Goal: Information Seeking & Learning: Learn about a topic

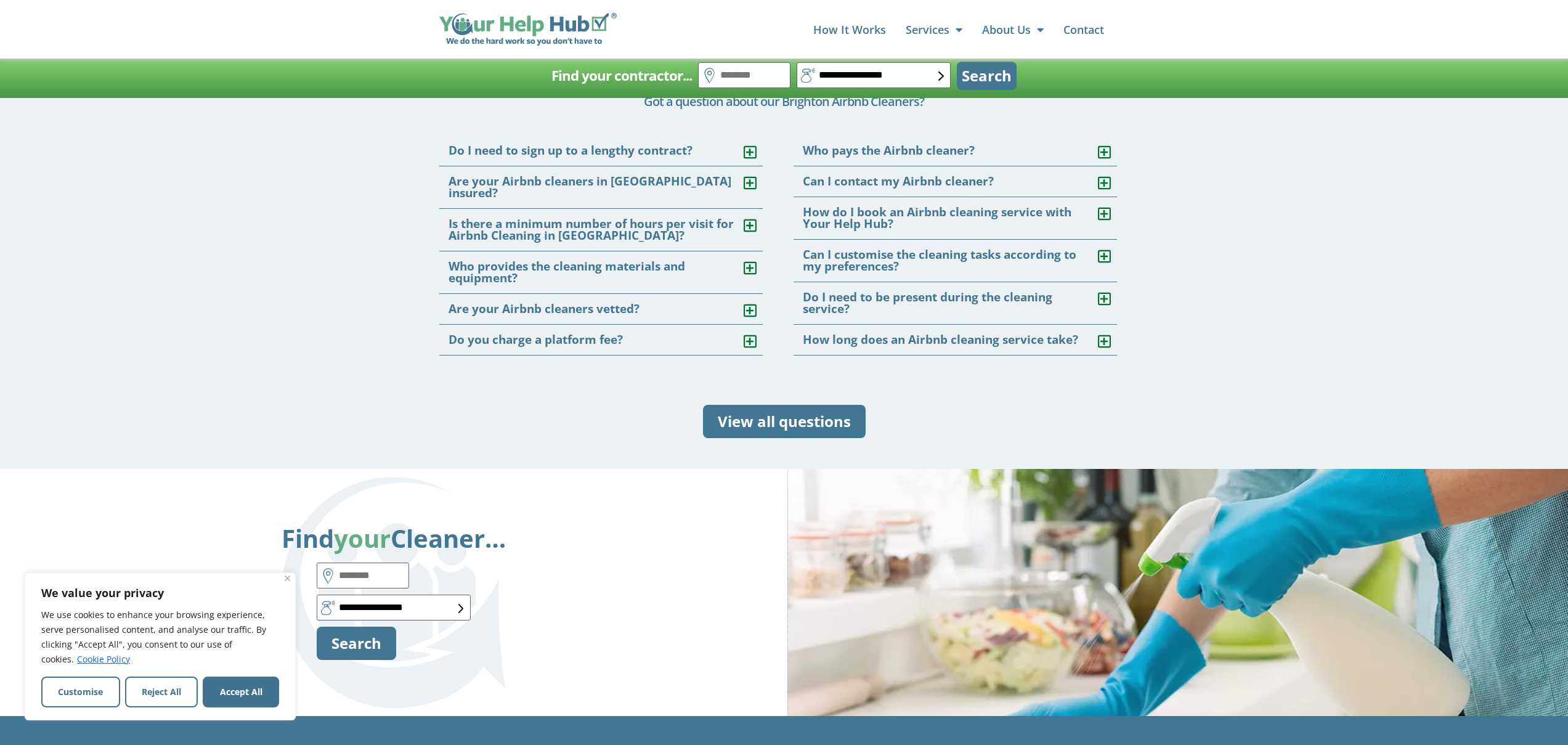
scroll to position [3652, 0]
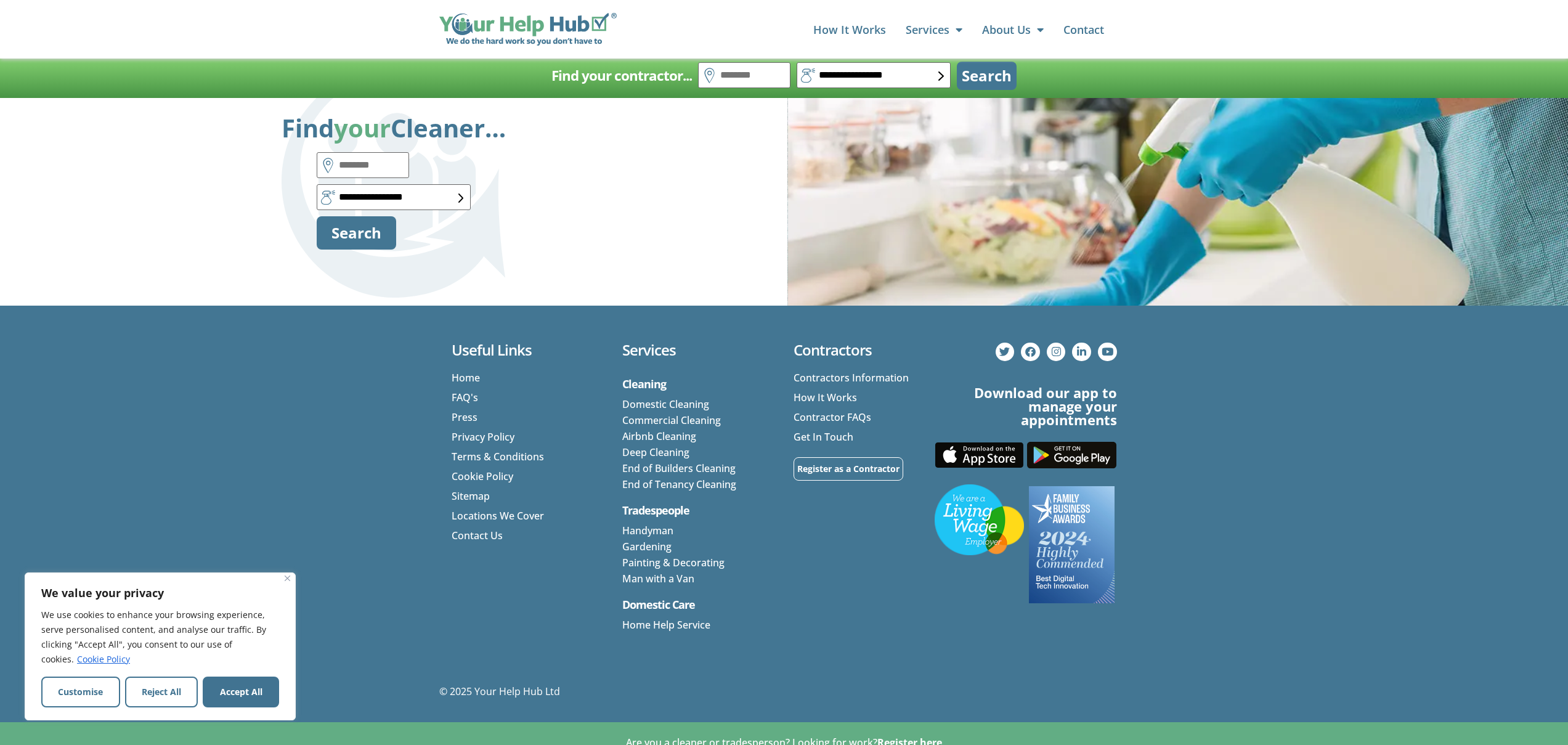
click at [658, 429] on link "Airbnb Cleaning" at bounding box center [658, 436] width 74 height 14
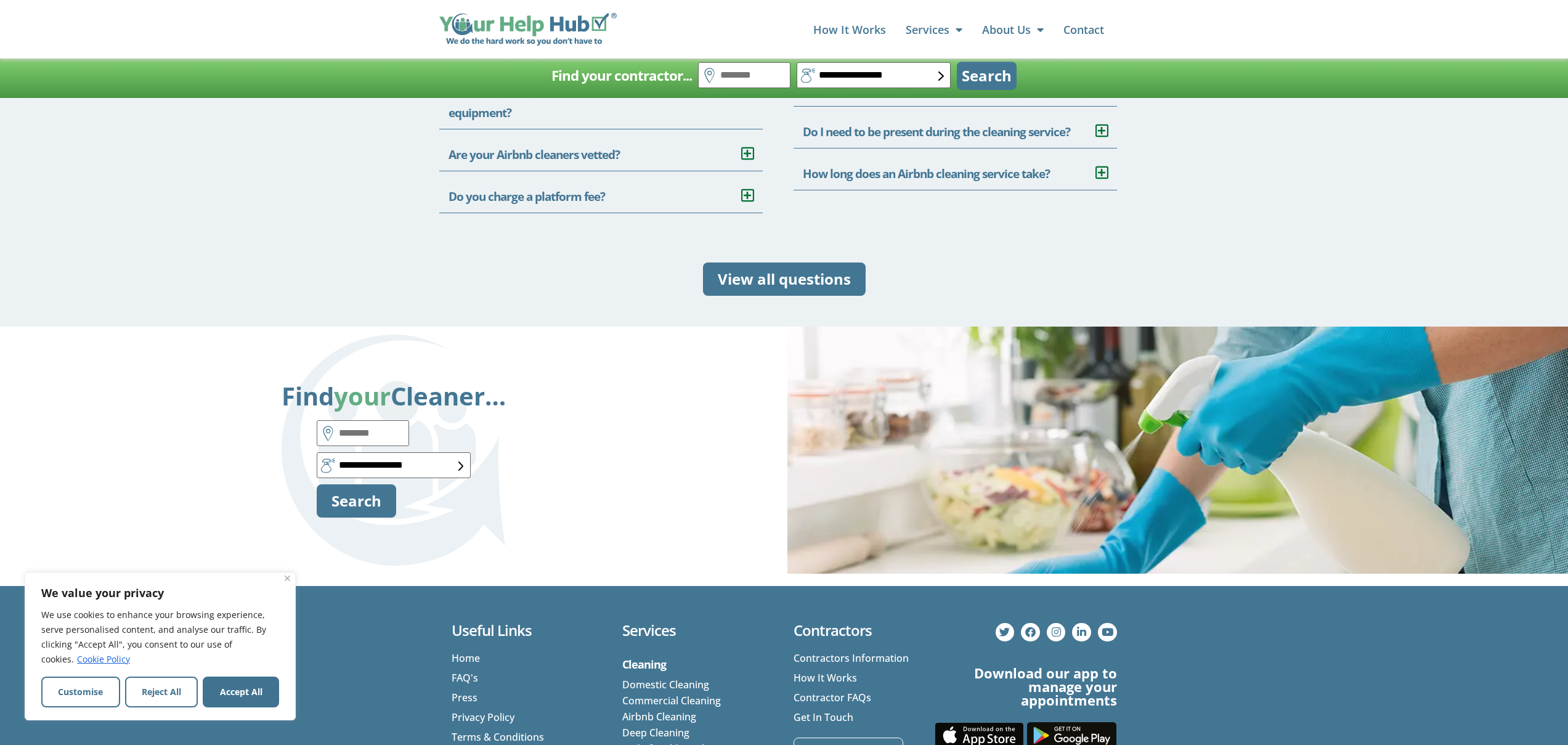
scroll to position [3523, 0]
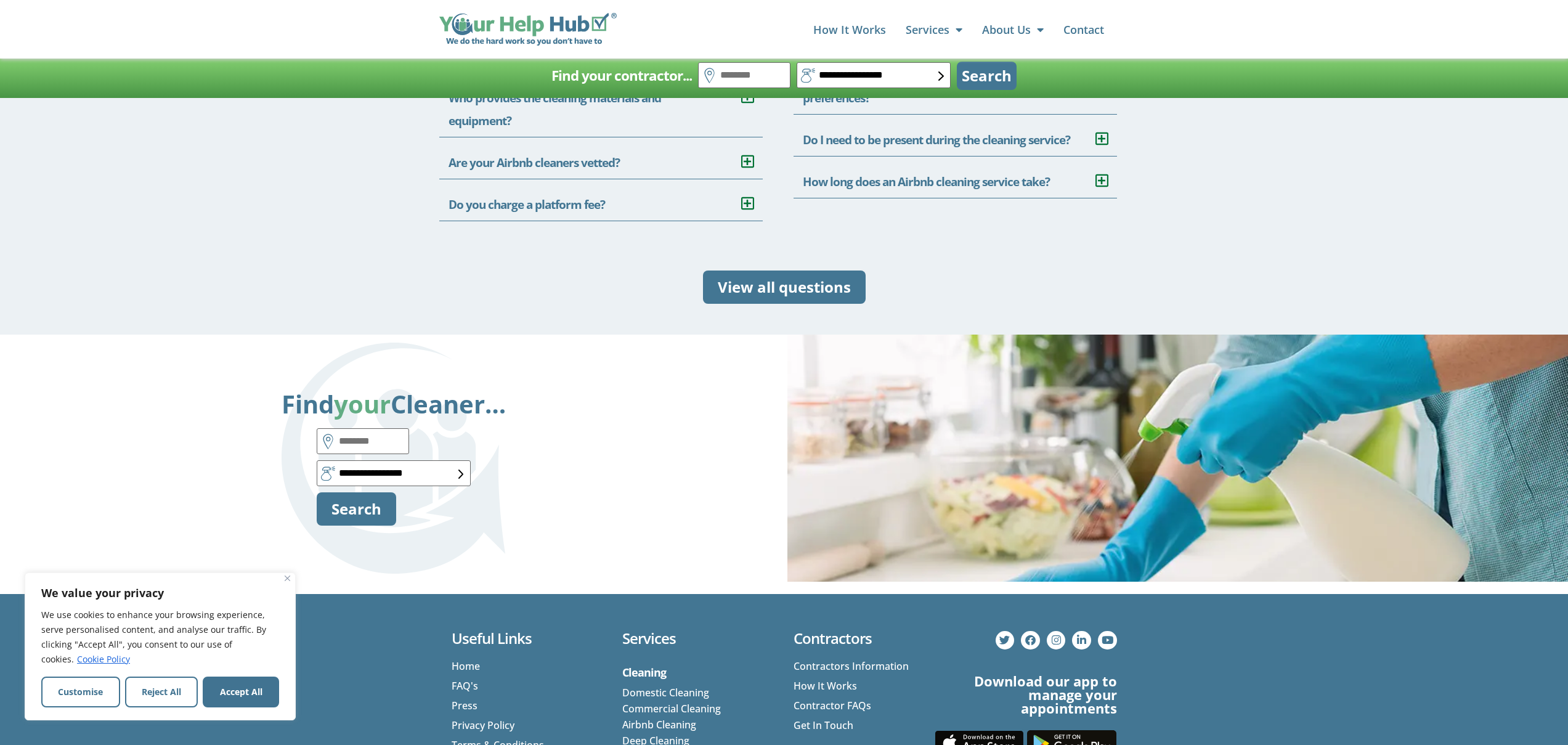
click at [822, 677] on span "How It Works" at bounding box center [825, 685] width 63 height 16
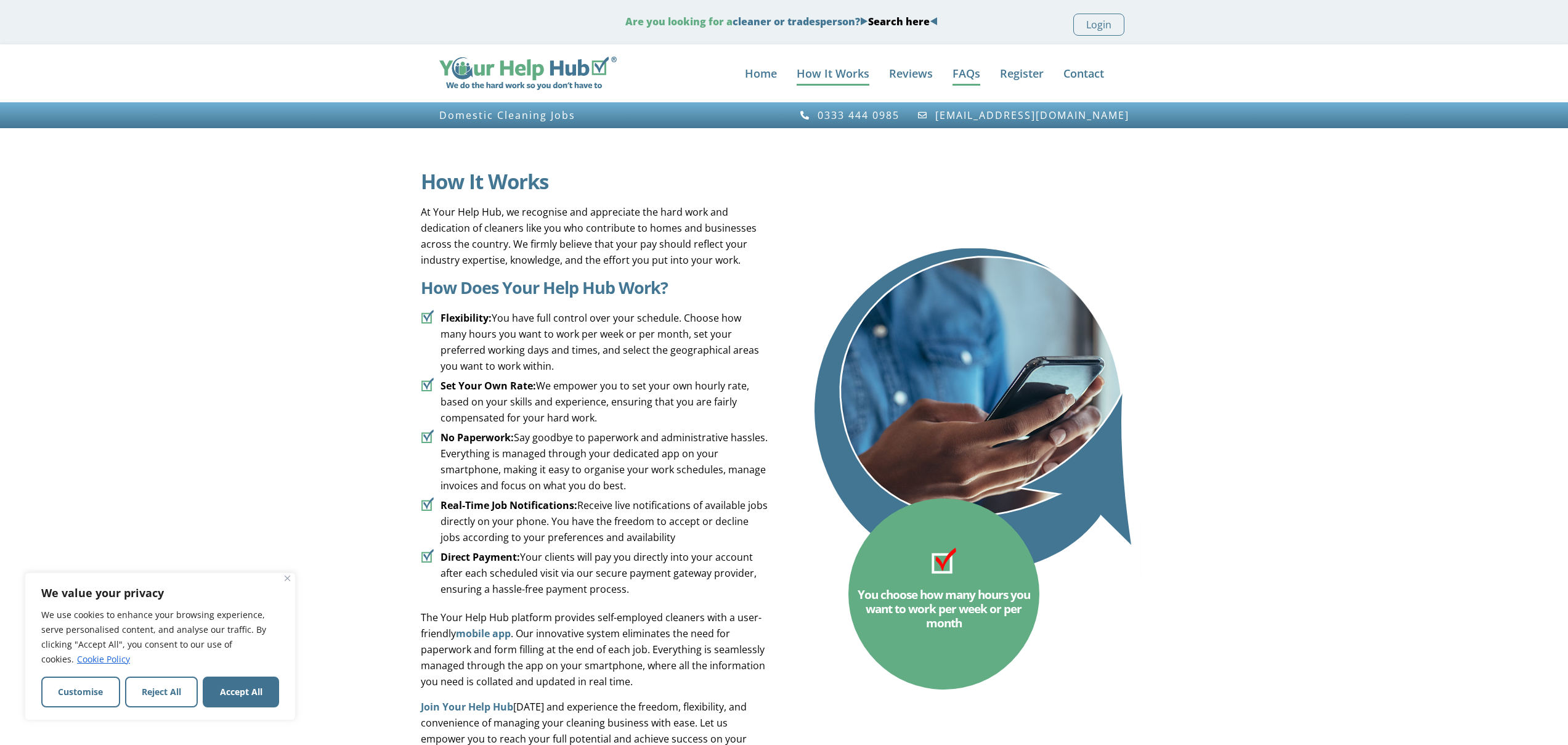
click at [965, 76] on link "FAQs" at bounding box center [967, 73] width 28 height 24
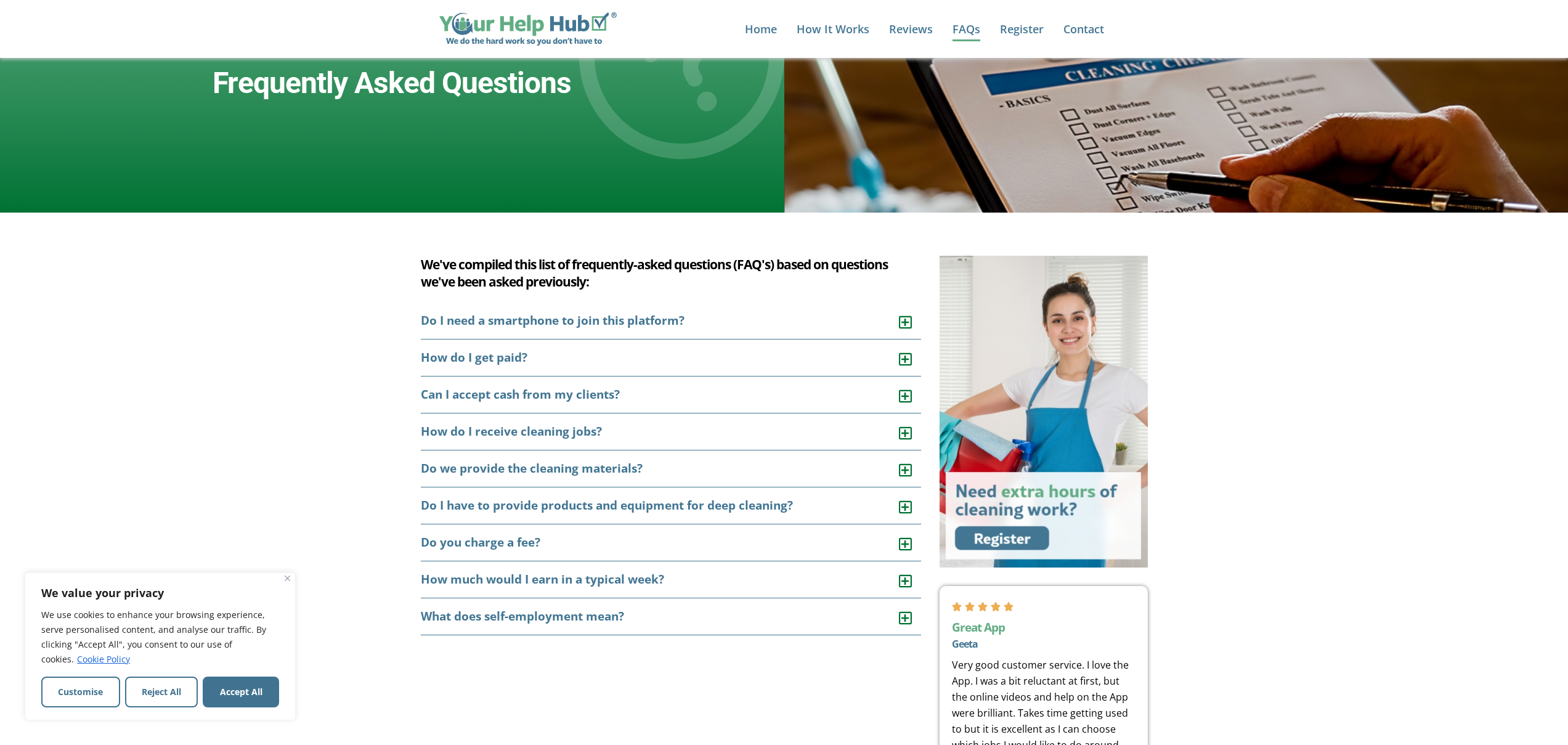
scroll to position [258, 0]
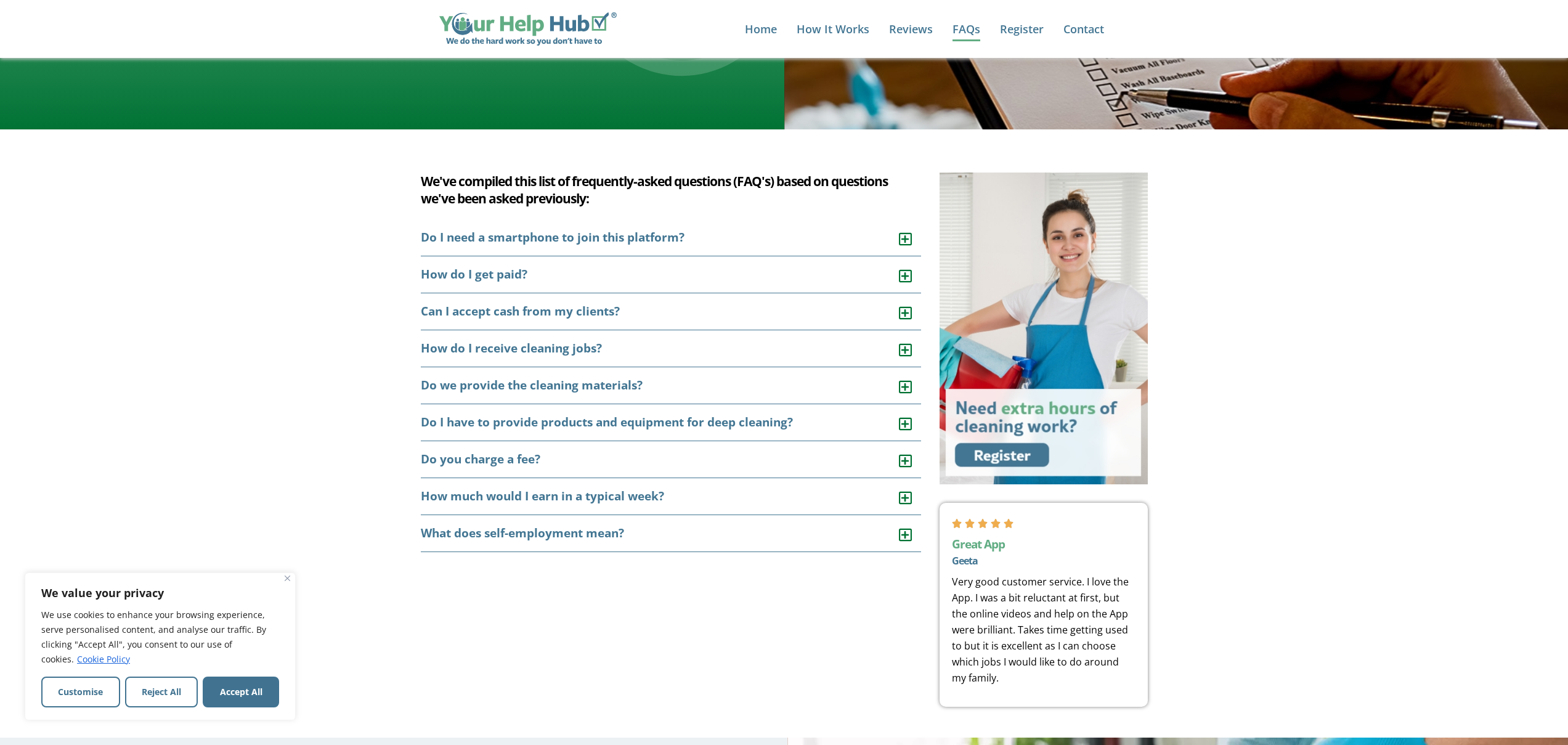
click at [857, 428] on div "Do I have to provide products and equipment for deep cleaning?" at bounding box center [672, 422] width 501 height 37
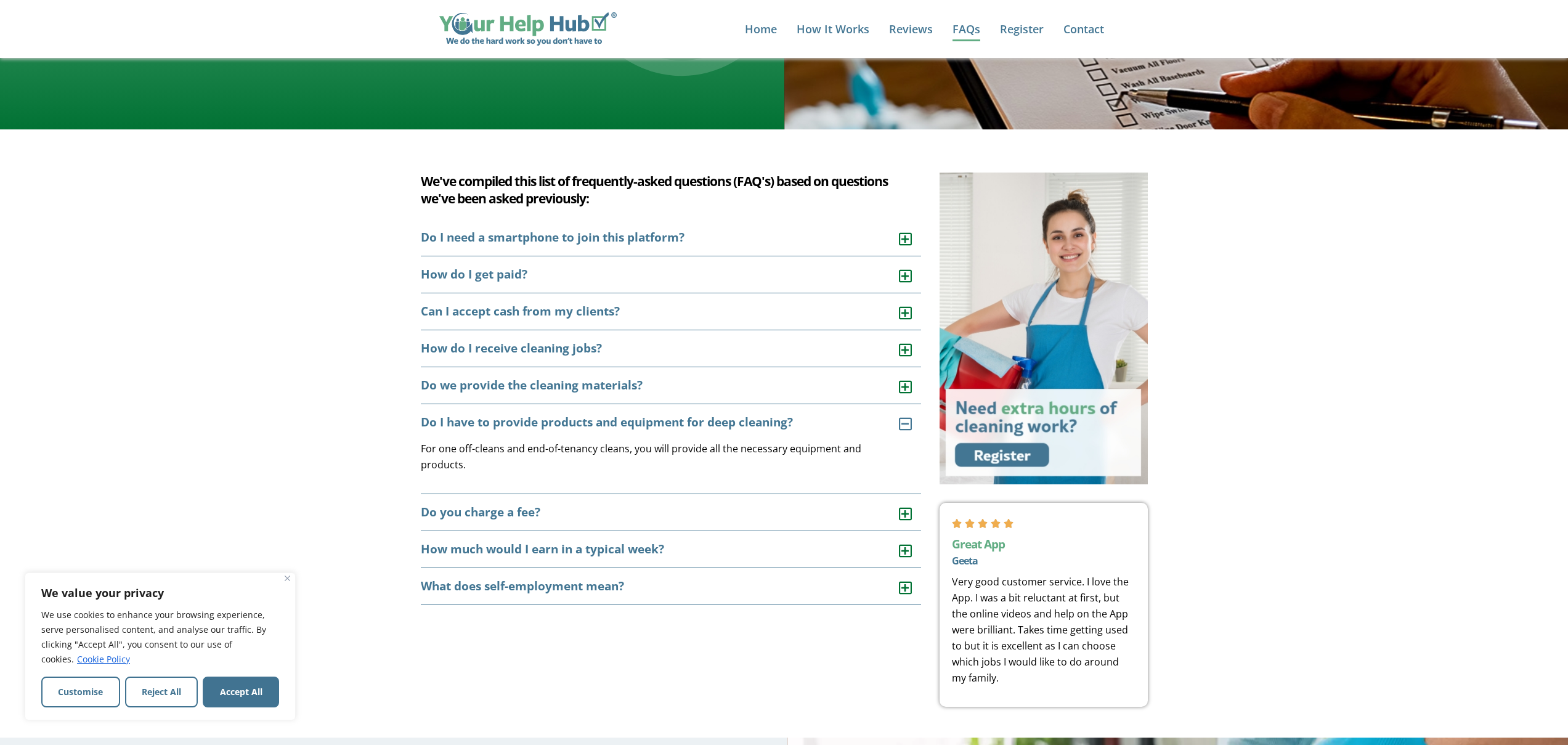
click at [857, 428] on div "Do I have to provide products and equipment for deep cleaning?" at bounding box center [672, 422] width 501 height 36
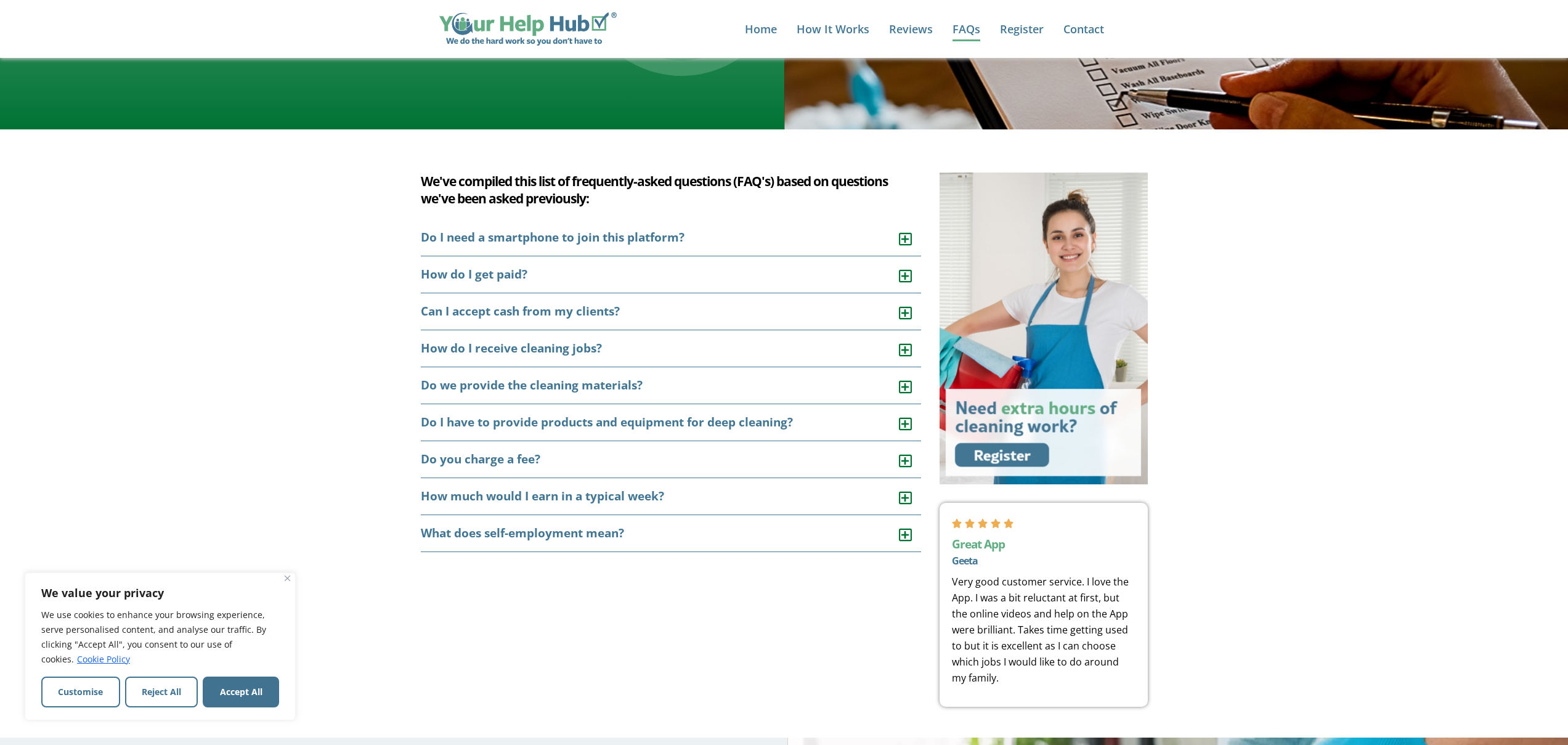
click at [824, 452] on div "Do you charge a fee?" at bounding box center [672, 459] width 501 height 37
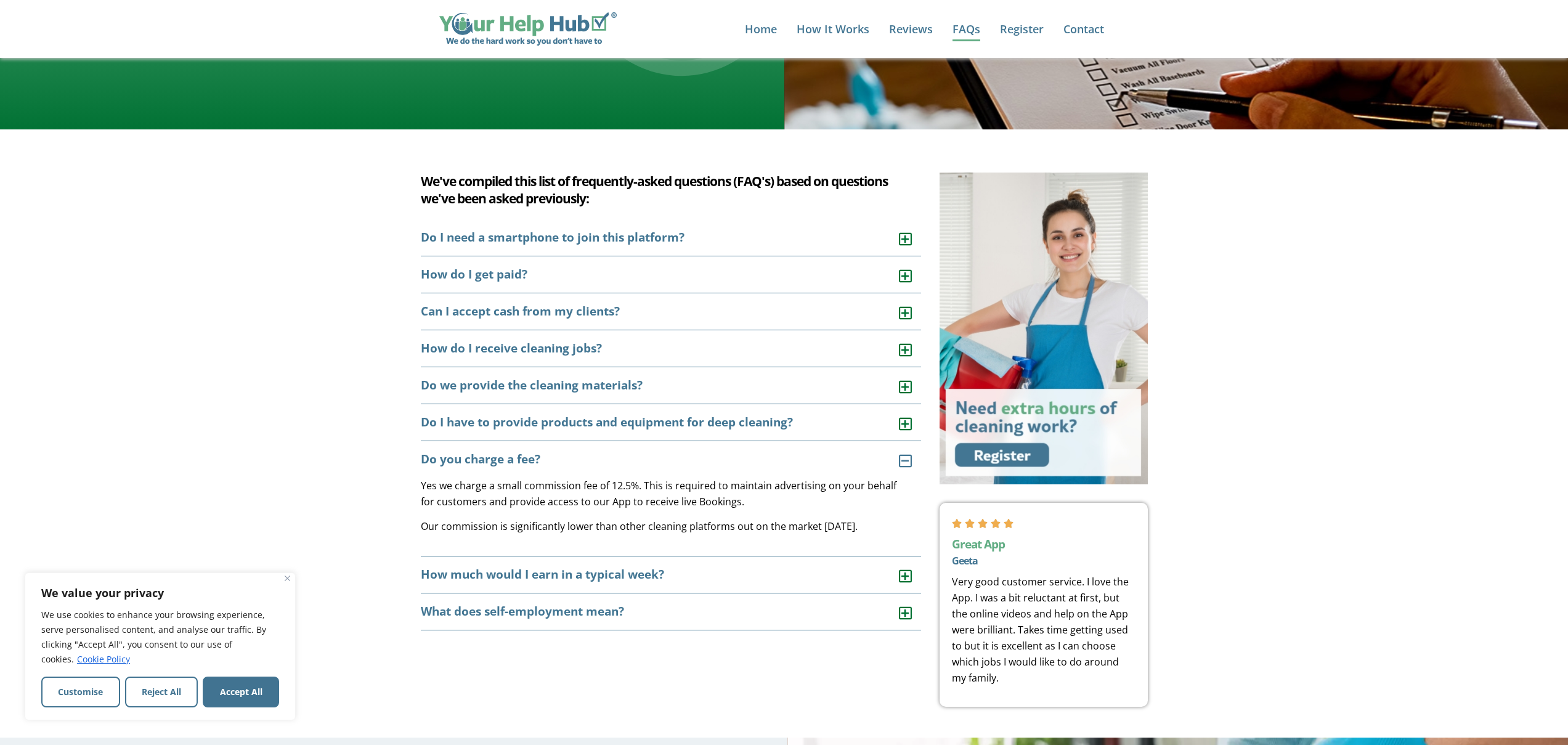
click at [824, 452] on div "Do you charge a fee?" at bounding box center [672, 459] width 501 height 36
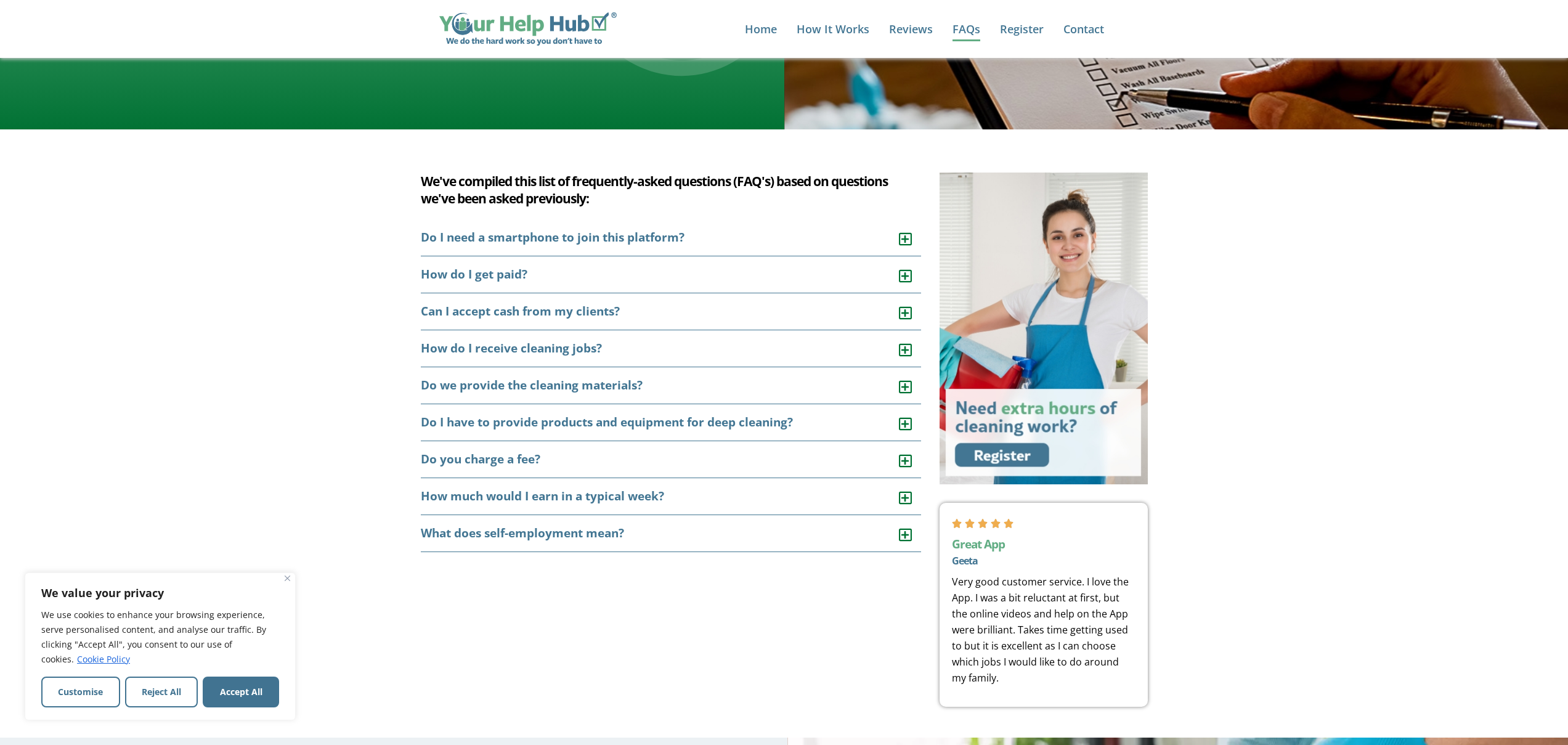
click at [697, 498] on div "How much would I earn in a typical week?" at bounding box center [672, 496] width 501 height 37
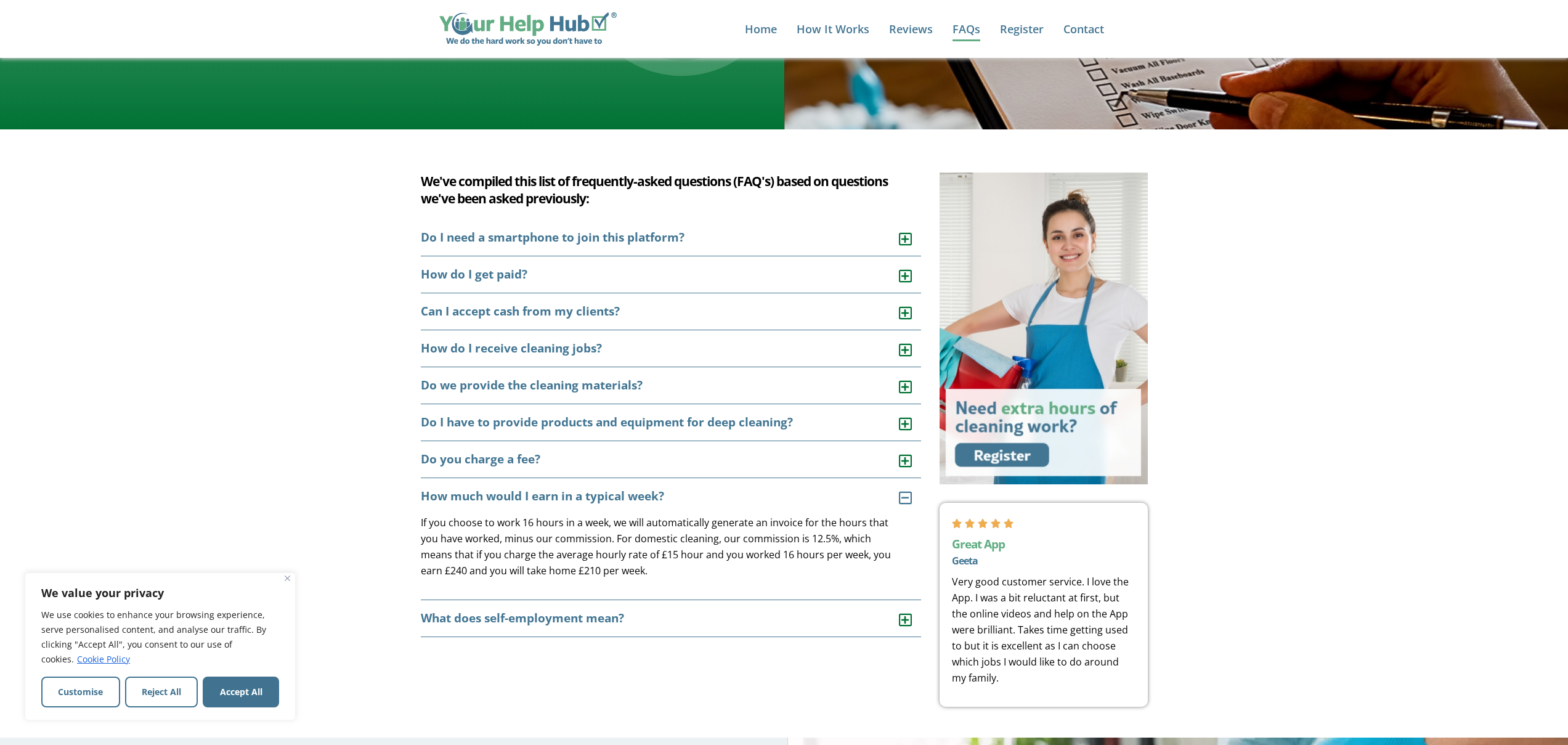
click at [697, 498] on div "How much would I earn in a typical week?" at bounding box center [672, 496] width 501 height 36
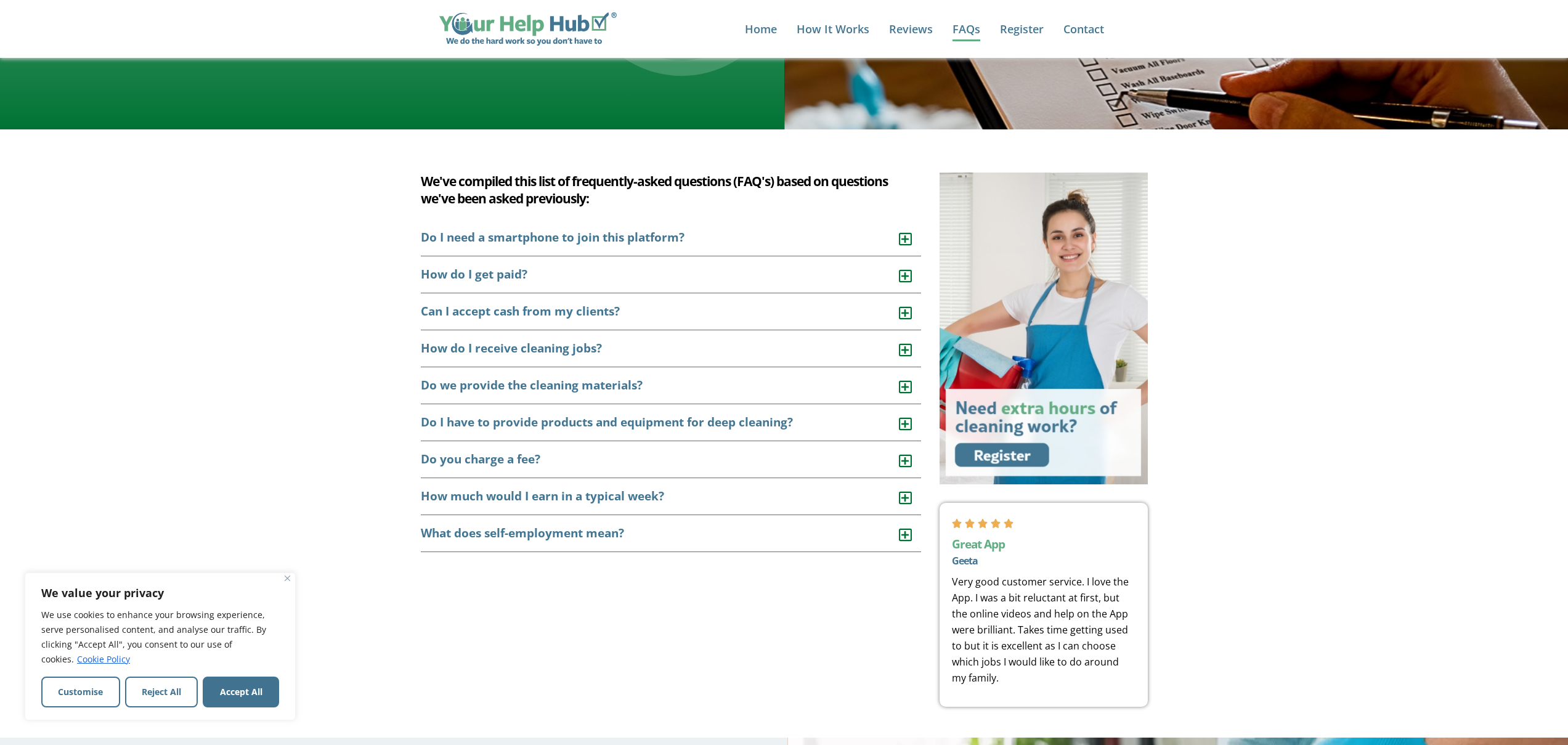
click at [679, 542] on div "What does self-employment mean?" at bounding box center [672, 533] width 501 height 37
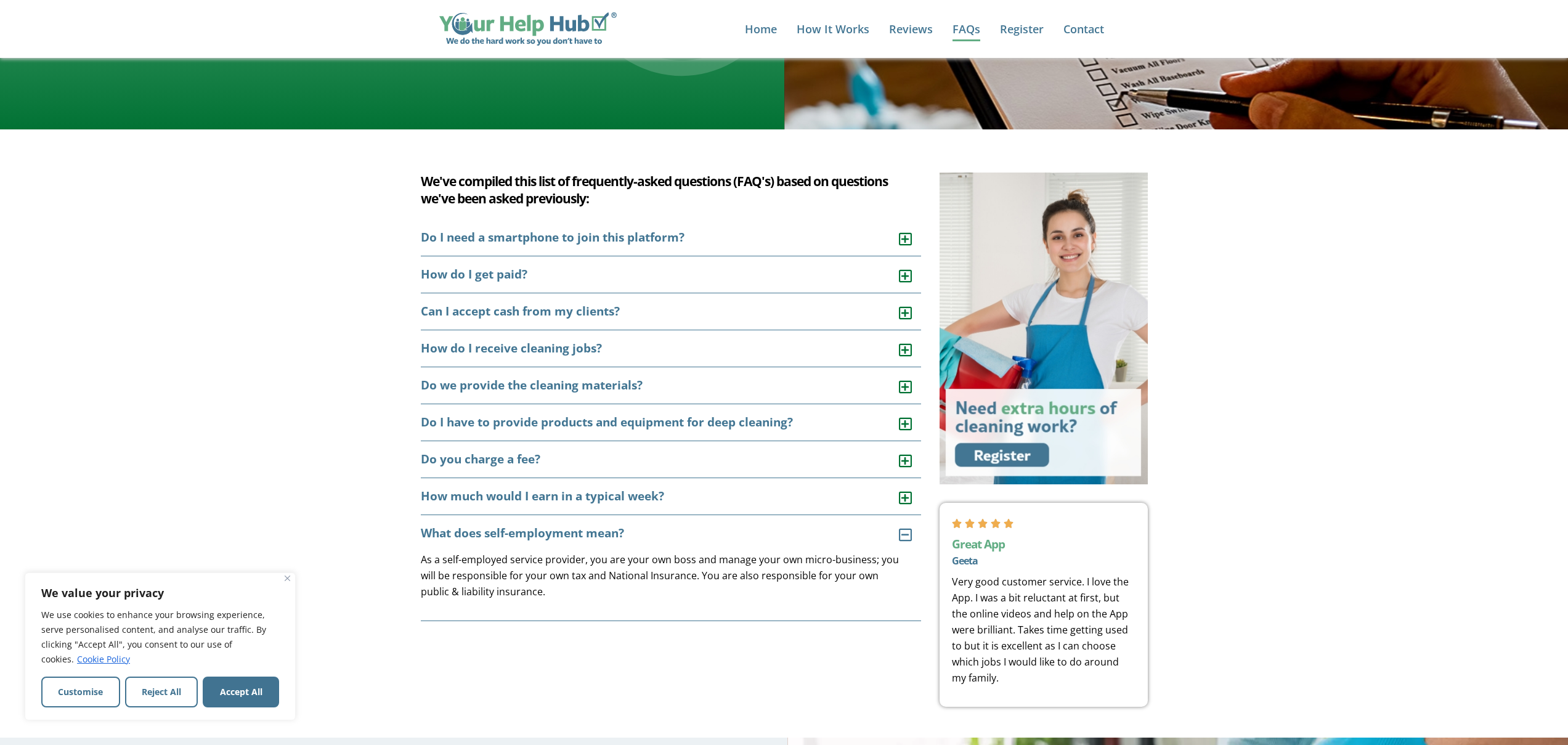
click at [679, 542] on div "What does self-employment mean?" at bounding box center [672, 533] width 501 height 36
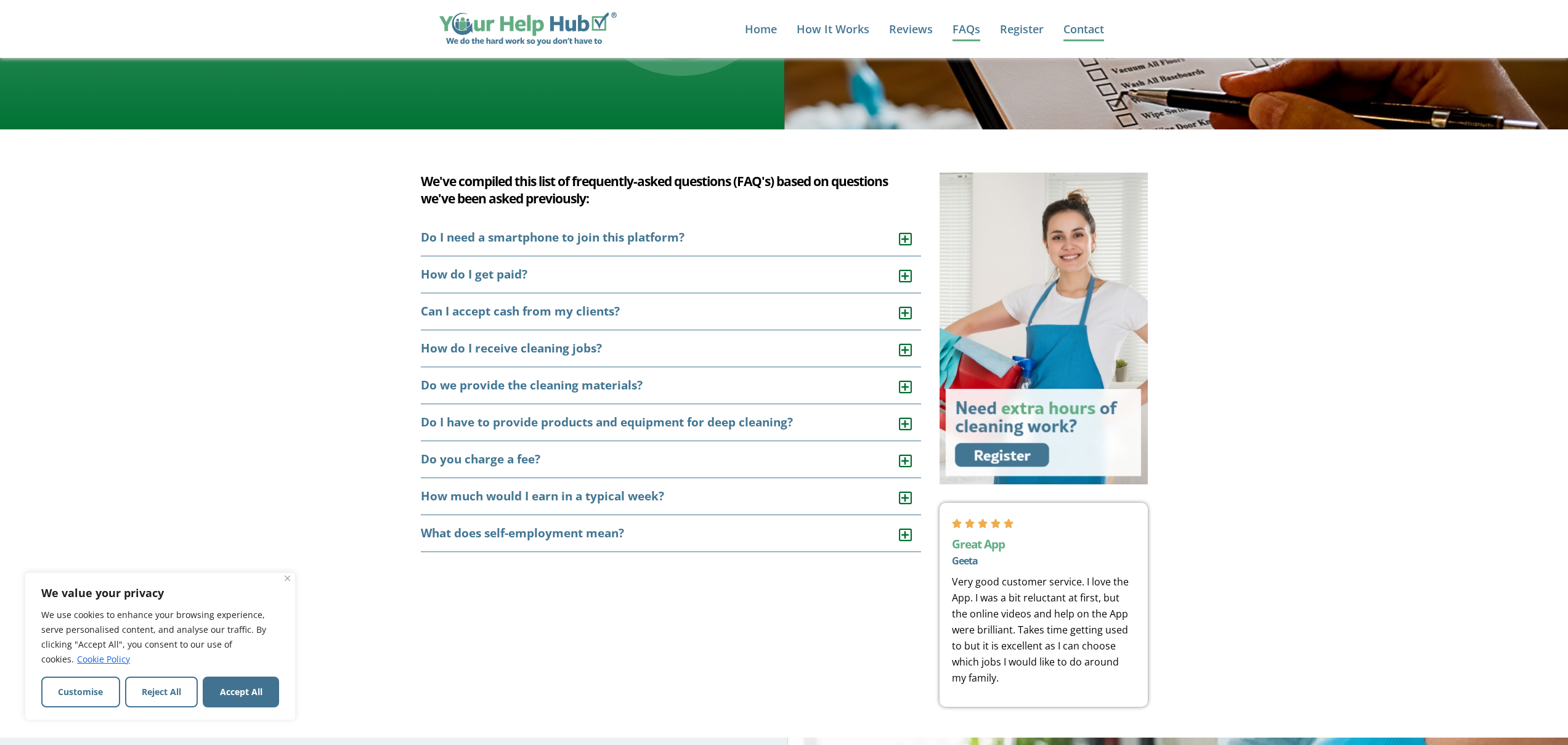
click at [1069, 30] on link "Contact" at bounding box center [1083, 29] width 41 height 24
